Goal: Task Accomplishment & Management: Manage account settings

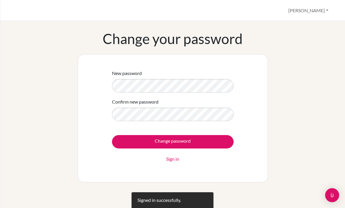
scroll to position [16, 0]
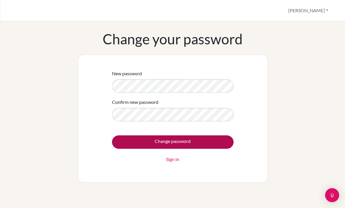
click at [211, 141] on input "Change password" at bounding box center [173, 142] width 122 height 13
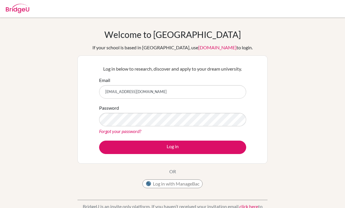
type input "zkoyunlu@students.cesegypt.com"
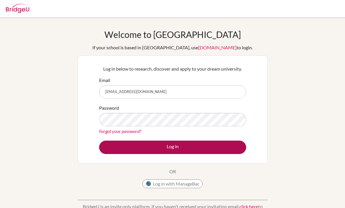
click at [114, 148] on button "Log in" at bounding box center [172, 147] width 147 height 13
